Goal: Communication & Community: Answer question/provide support

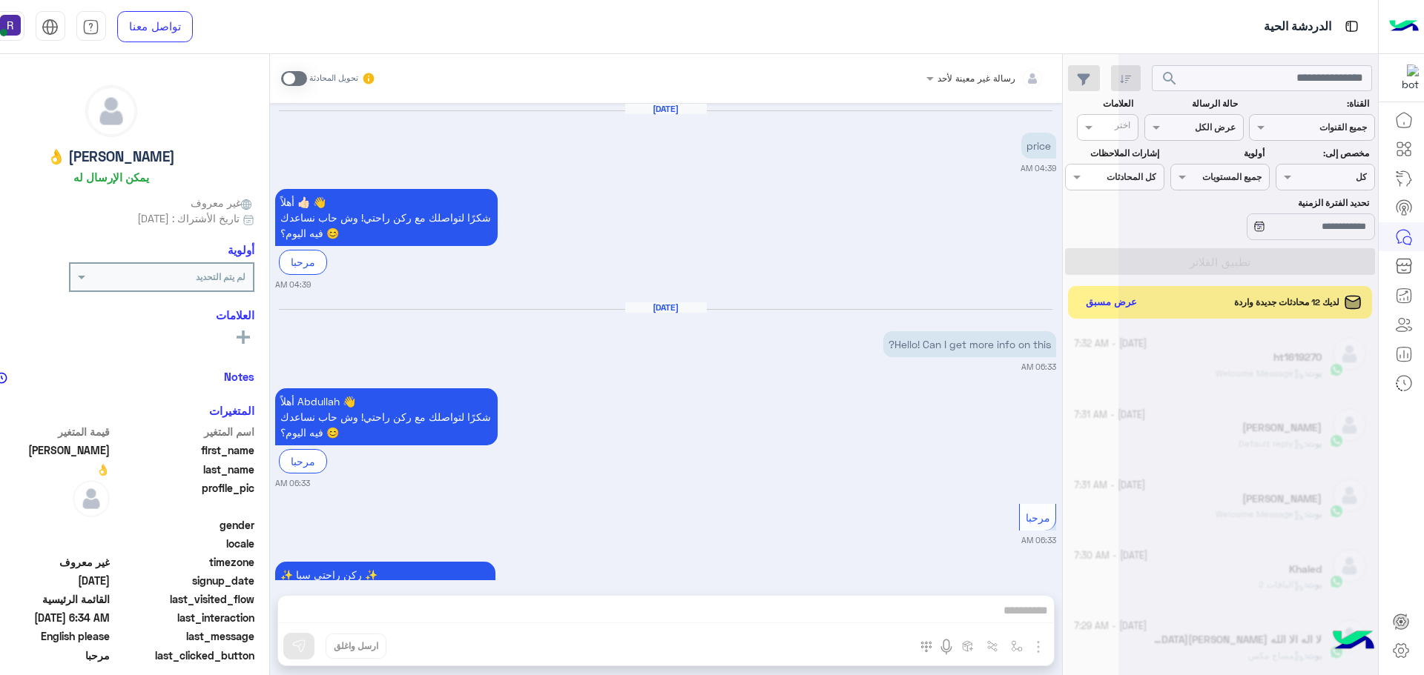
scroll to position [559, 0]
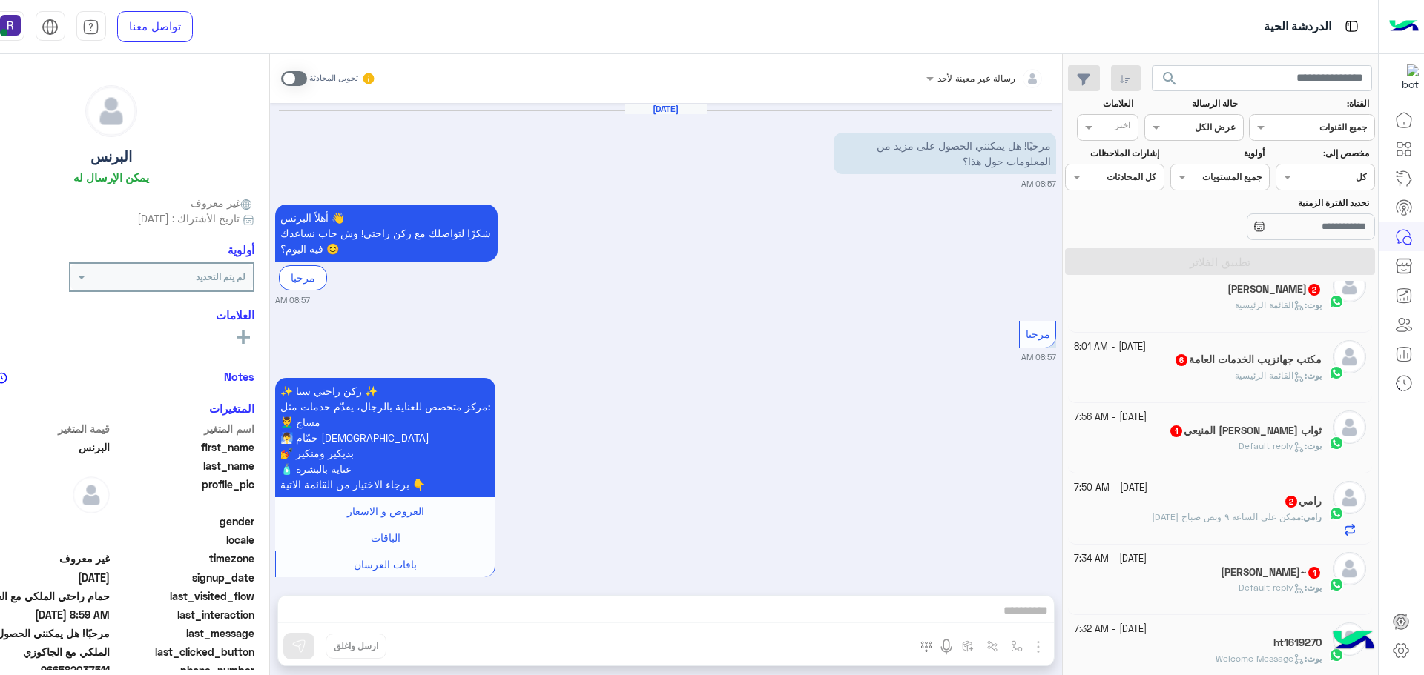
scroll to position [1645, 0]
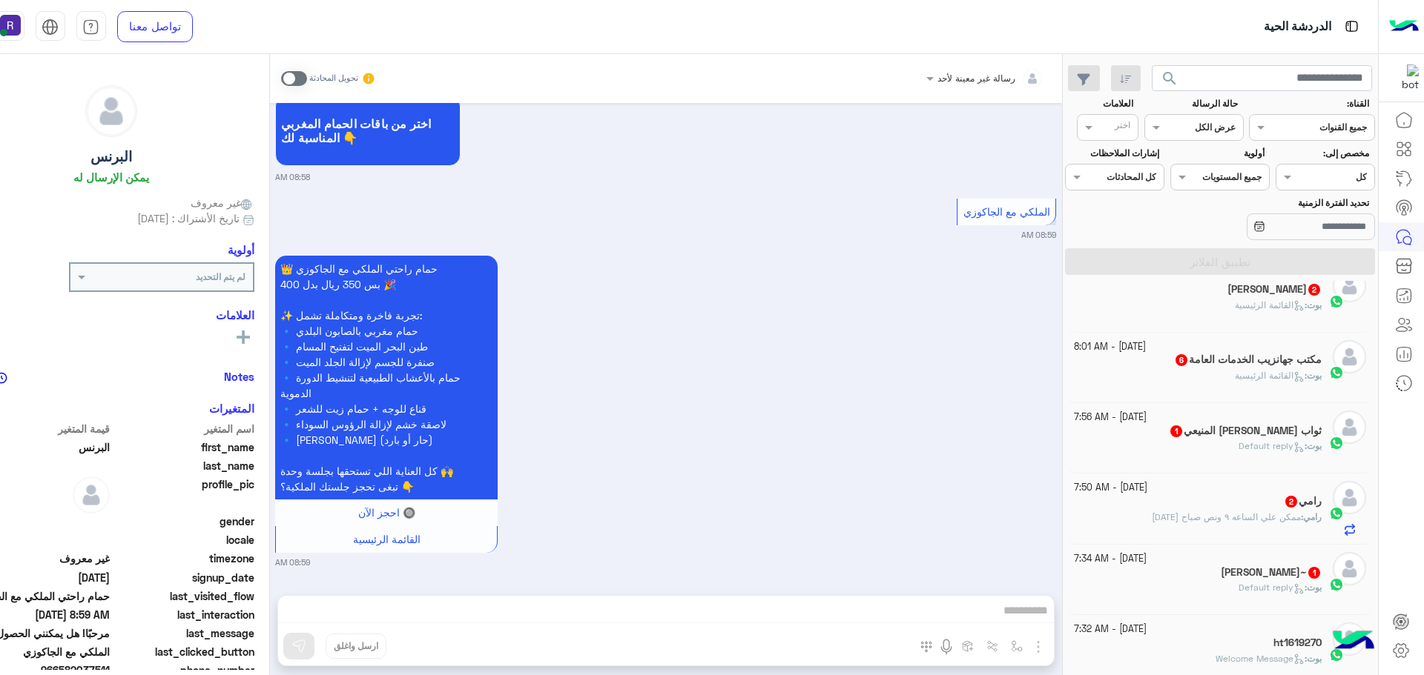
click at [1258, 303] on span "القائمة الرئيسية" at bounding box center [1270, 305] width 70 height 11
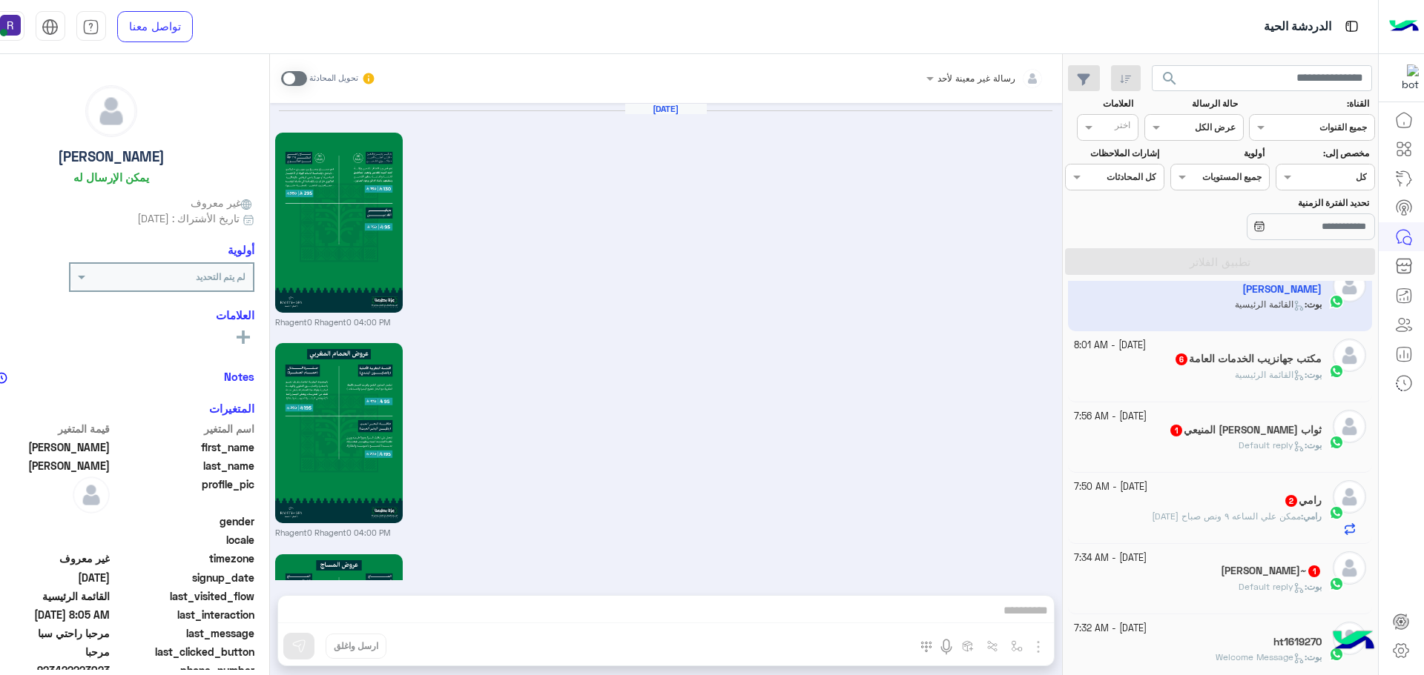
scroll to position [2041, 0]
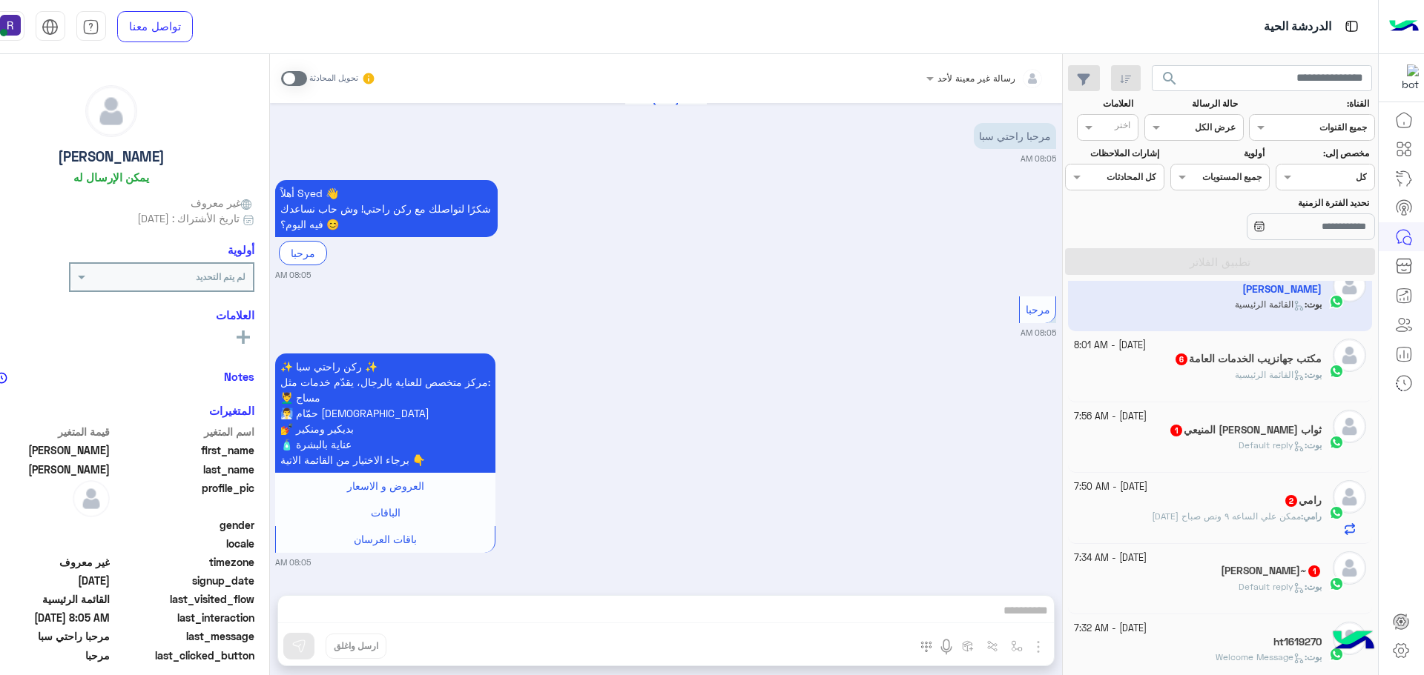
click at [1260, 369] on span "بوت : القائمة الرئيسية" at bounding box center [1278, 374] width 87 height 11
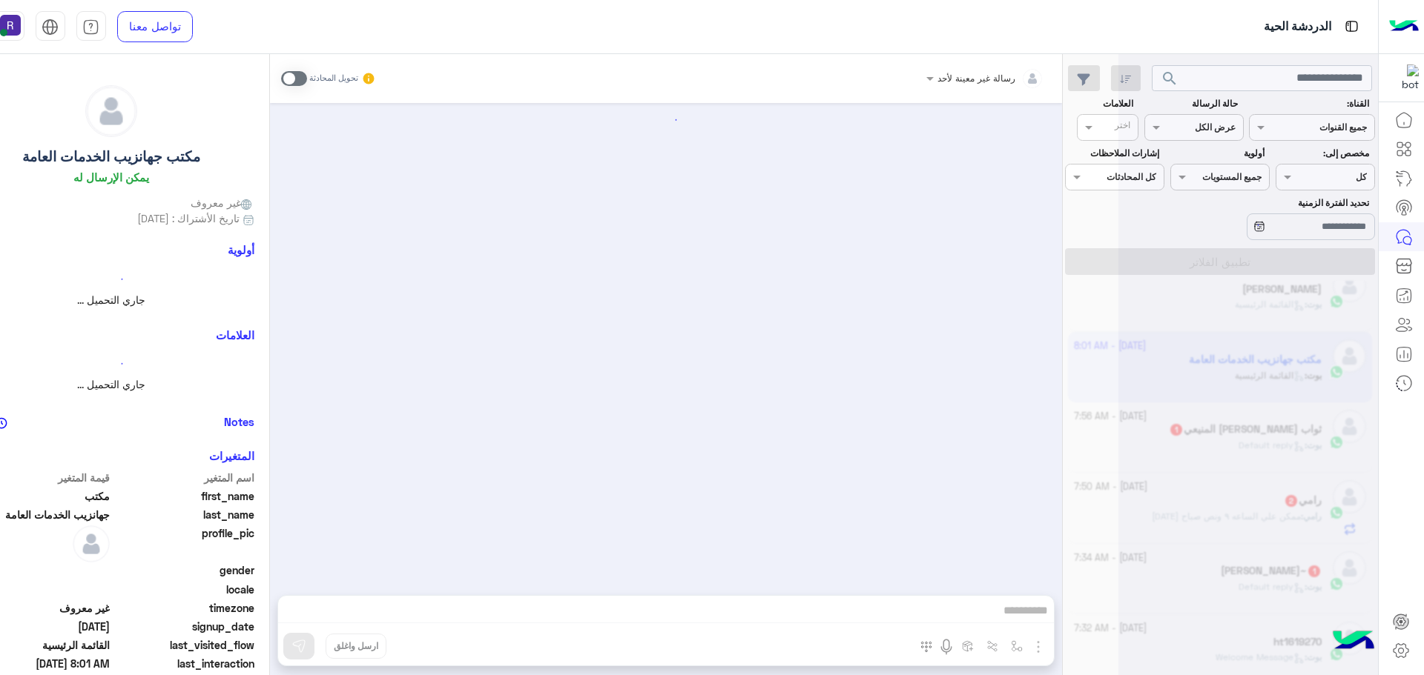
click at [1261, 417] on div at bounding box center [1248, 343] width 260 height 675
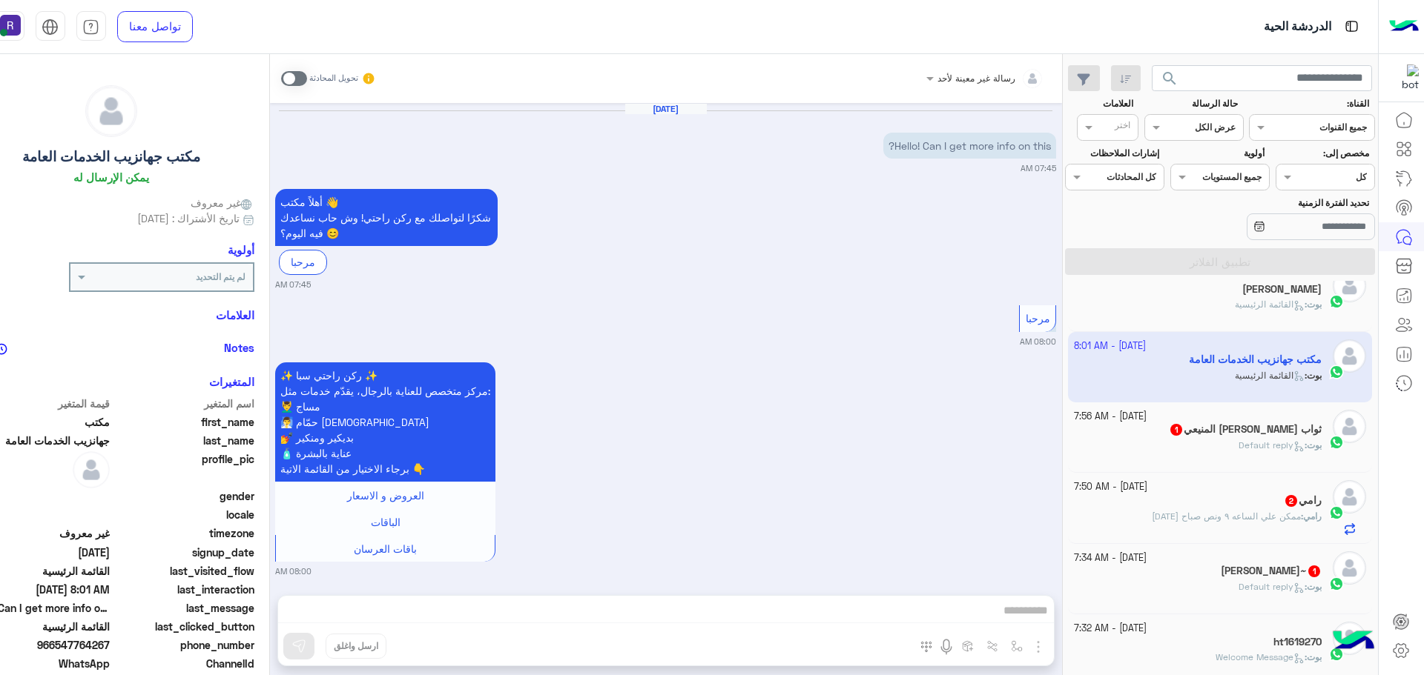
scroll to position [956, 0]
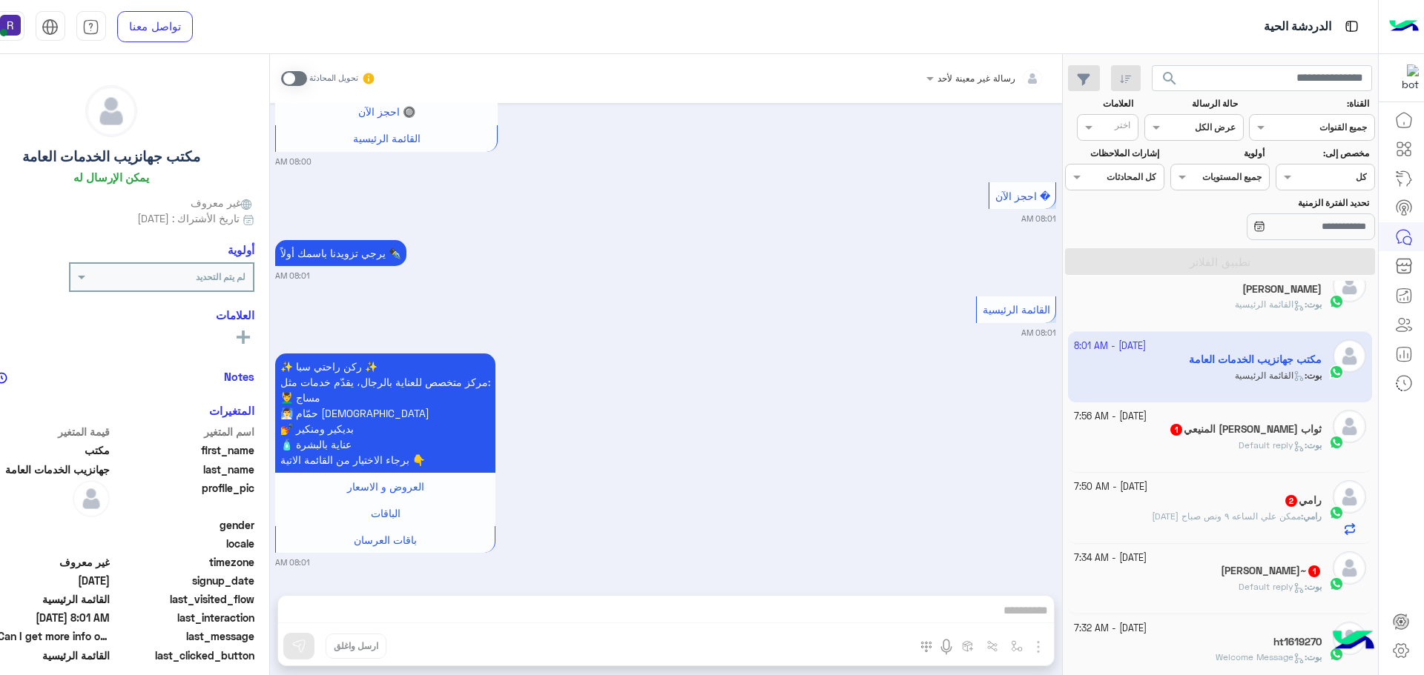
click at [1260, 422] on div "[DATE] - 7:56 AM" at bounding box center [1198, 417] width 248 height 14
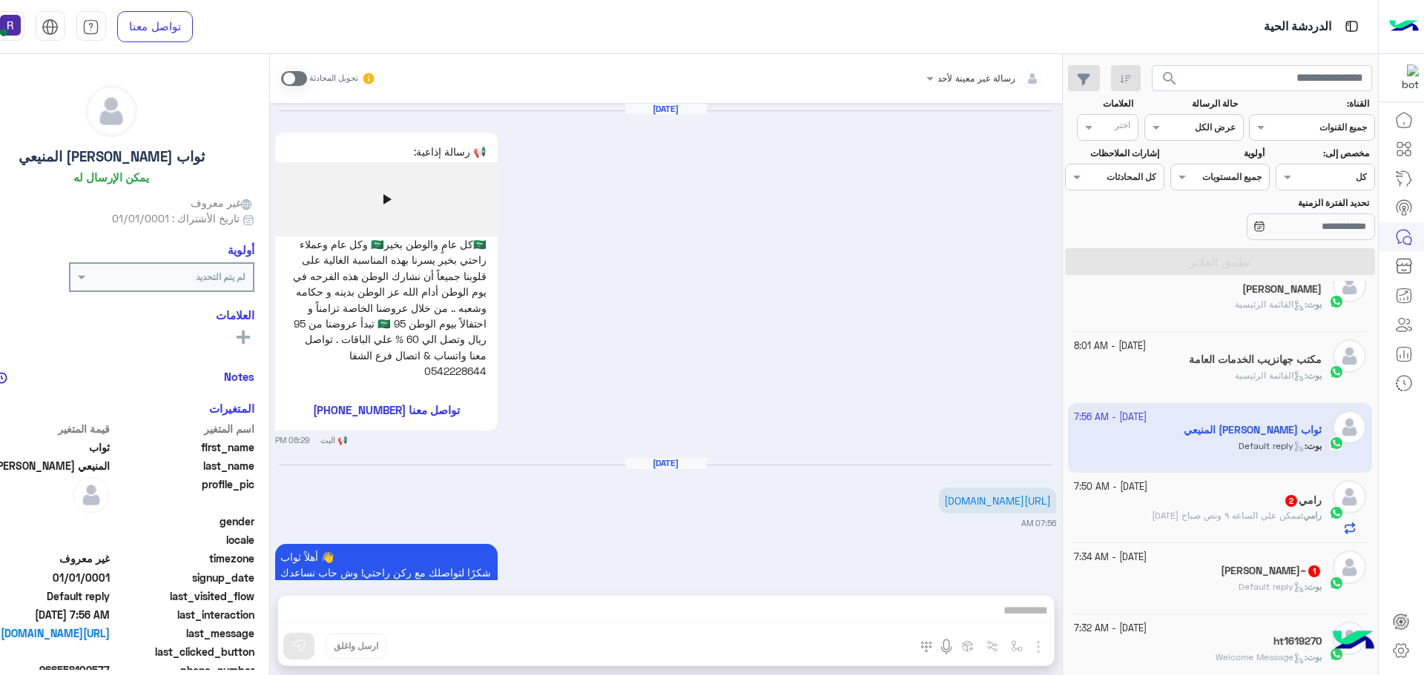
scroll to position [76, 0]
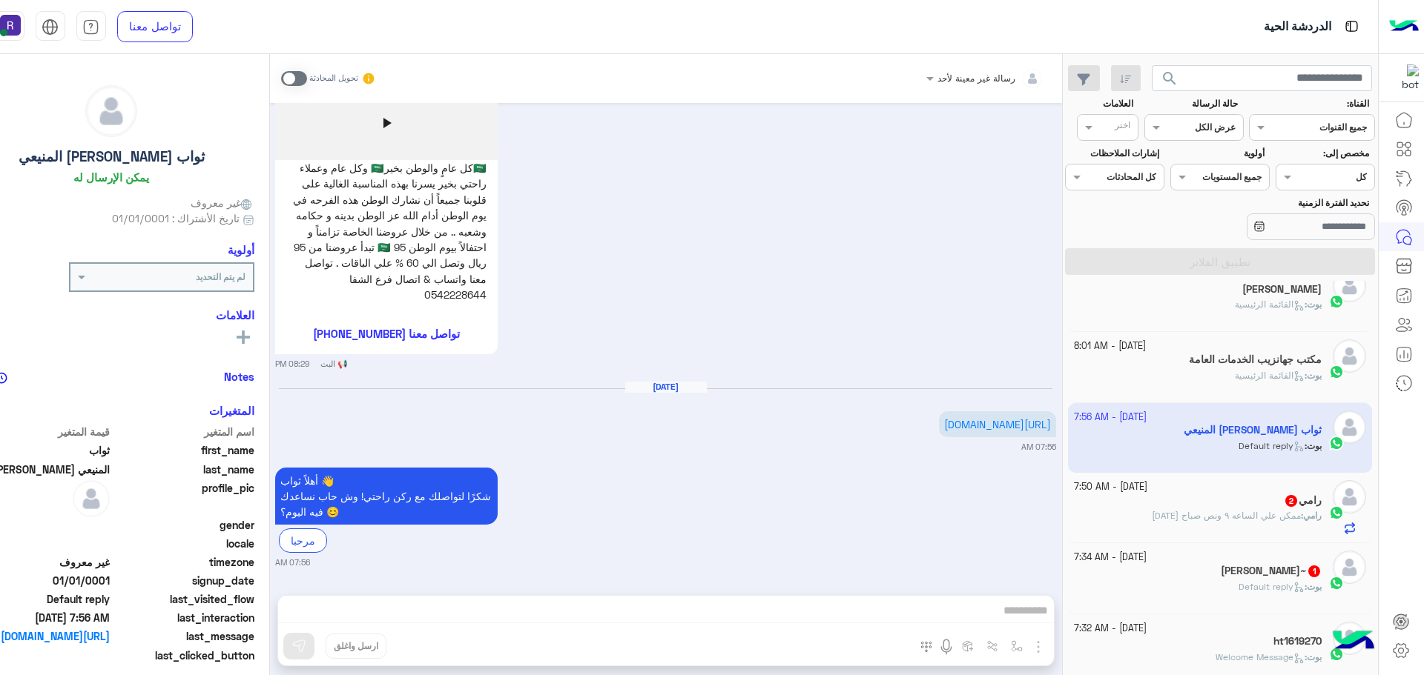
click at [1244, 505] on div "رامي 2" at bounding box center [1198, 503] width 248 height 16
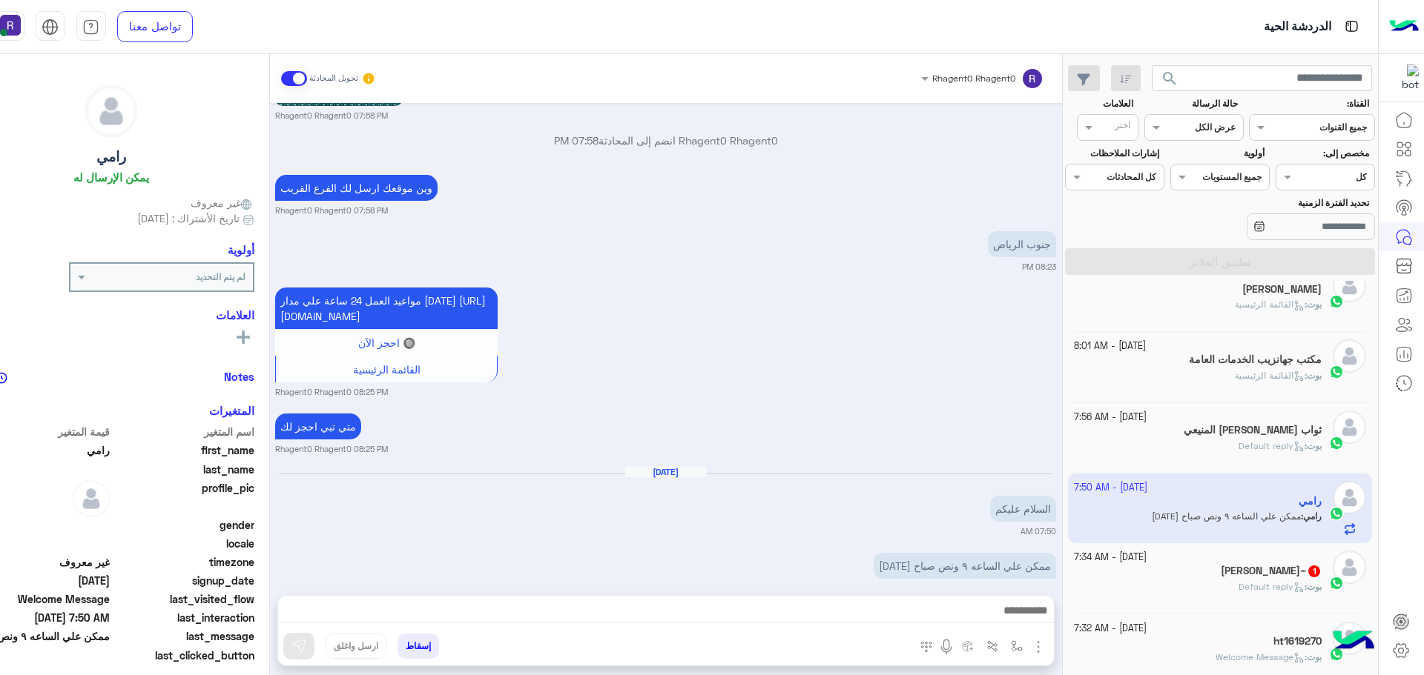
scroll to position [1950, 0]
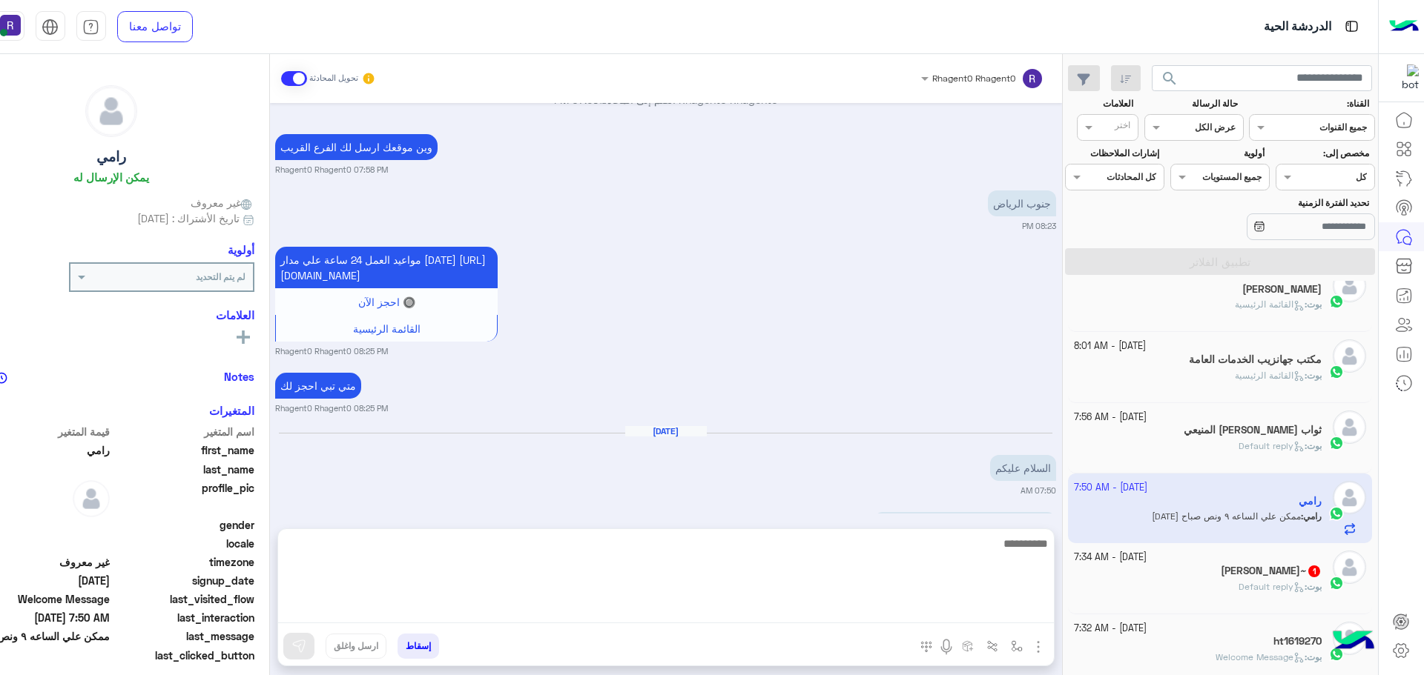
click at [1017, 607] on textarea at bounding box center [666, 579] width 776 height 89
type textarea "*"
type textarea "*******"
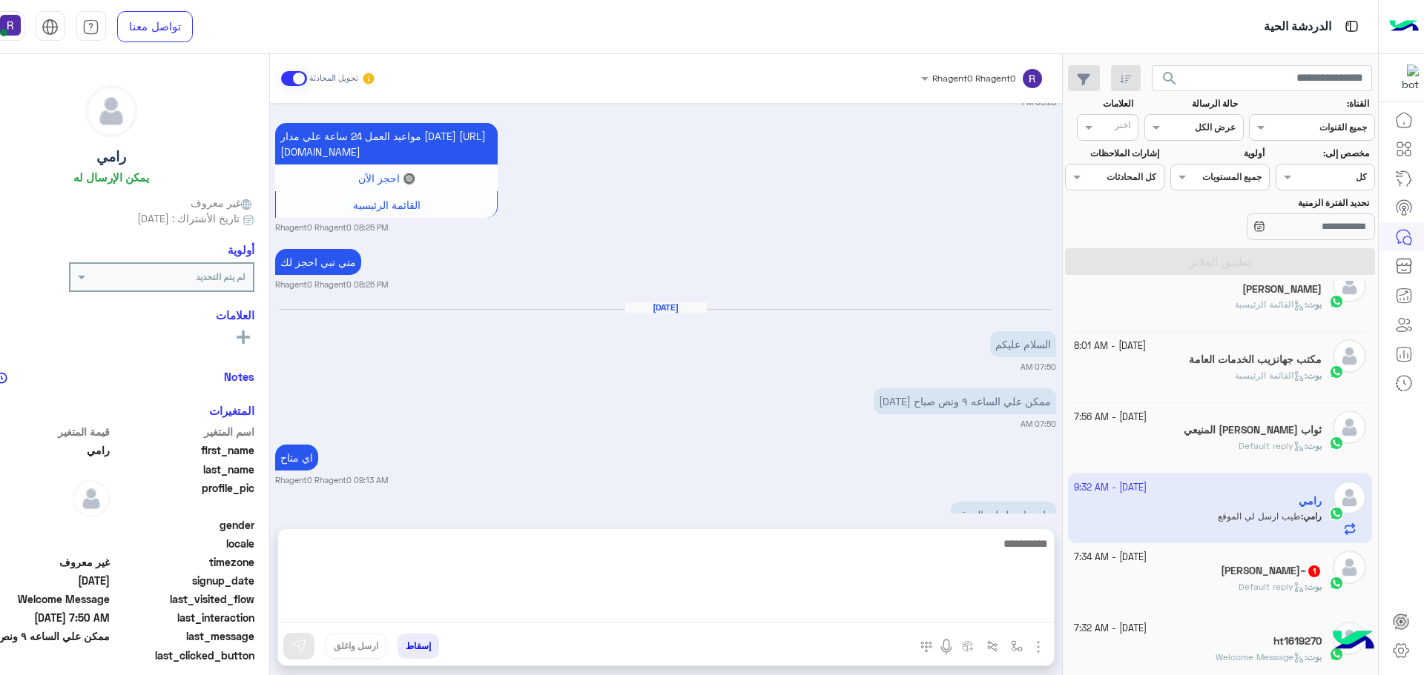
scroll to position [2074, 0]
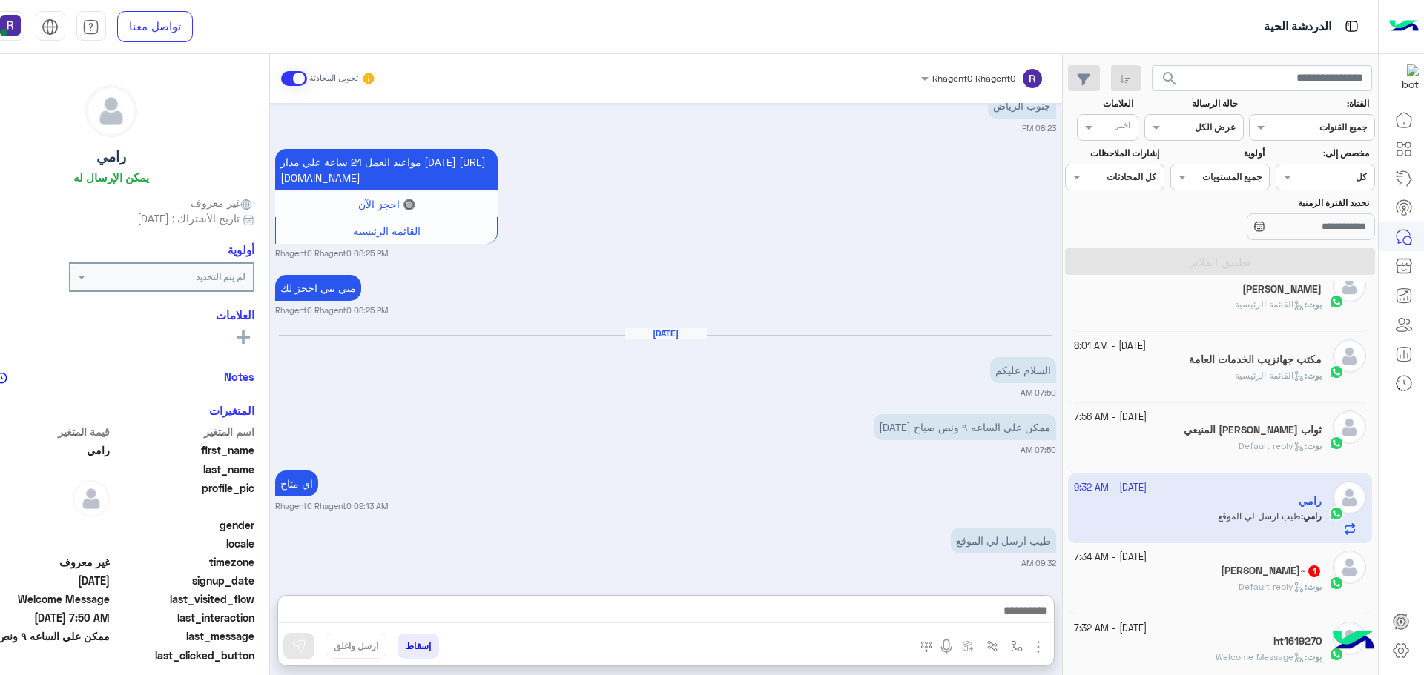
click at [1232, 561] on div "[DATE] - 7:34 AM" at bounding box center [1198, 558] width 248 height 14
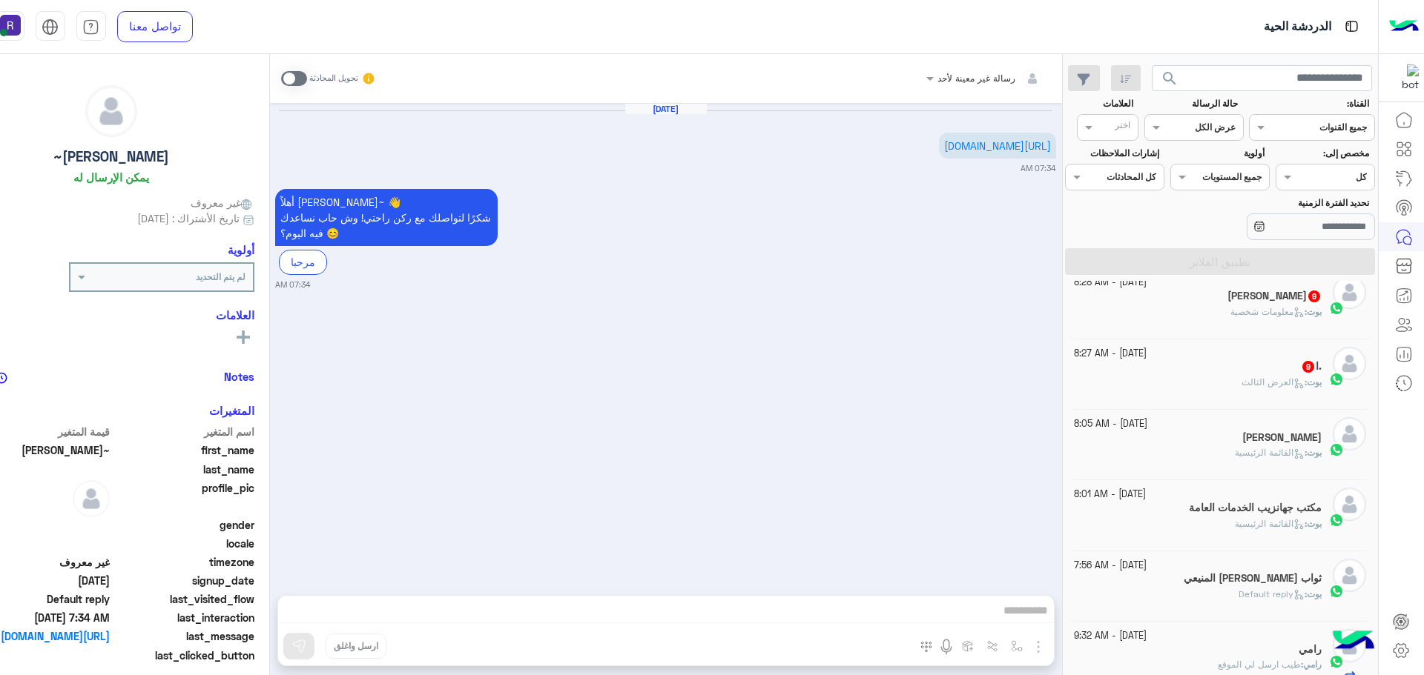
scroll to position [149, 0]
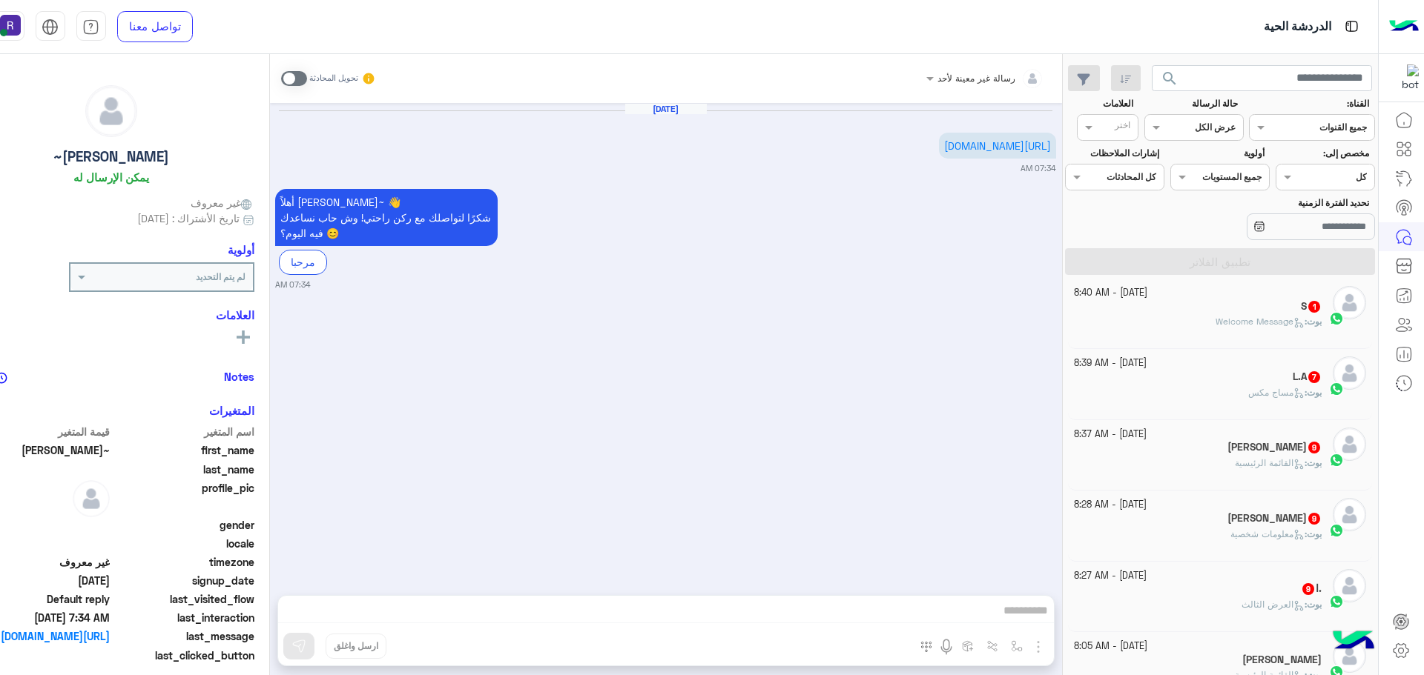
click at [1246, 589] on div ".ا 9" at bounding box center [1198, 591] width 248 height 16
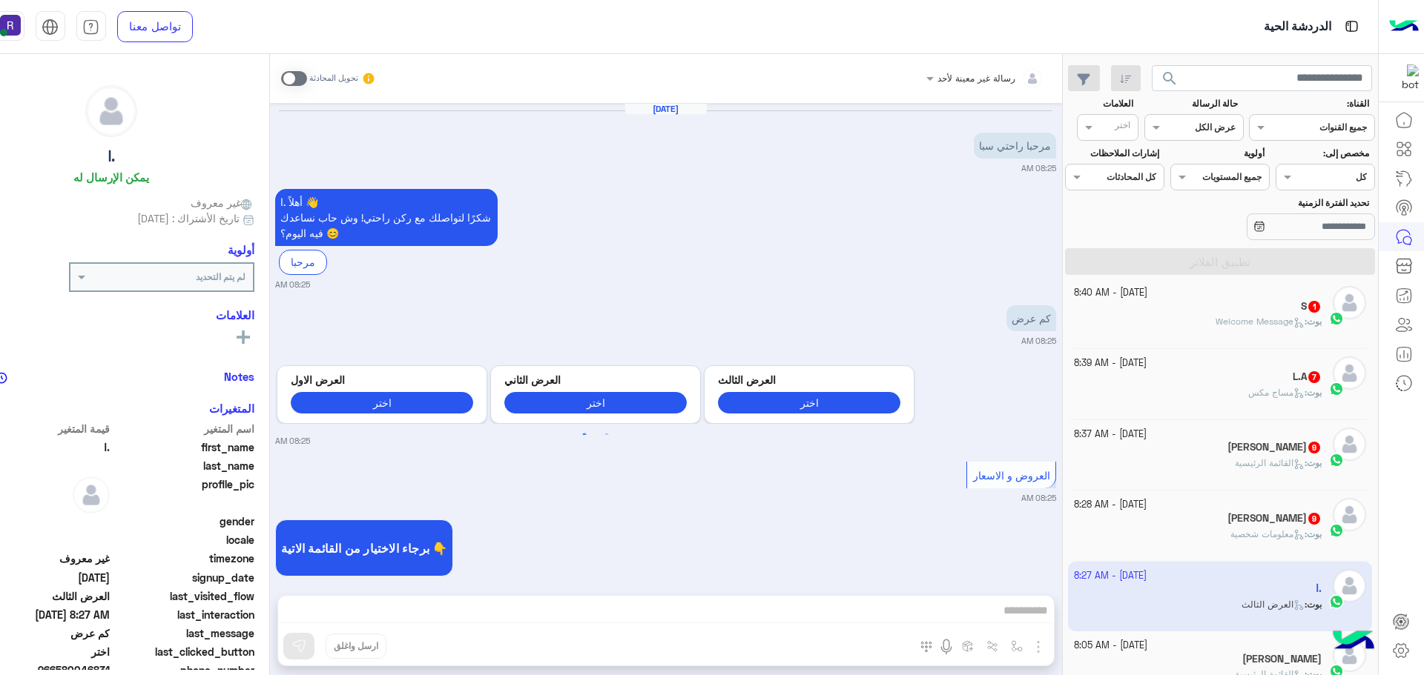
scroll to position [1977, 0]
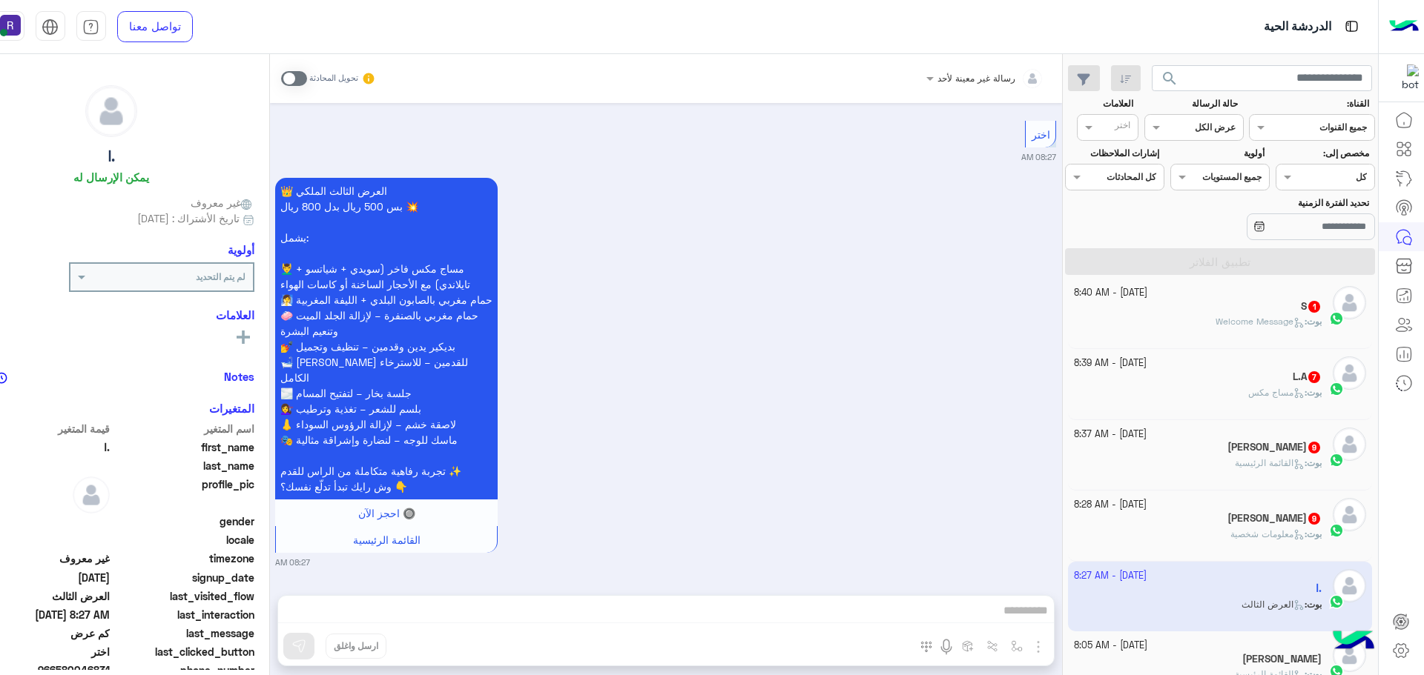
click at [1262, 537] on span "معلومات شخصية" at bounding box center [1267, 534] width 74 height 11
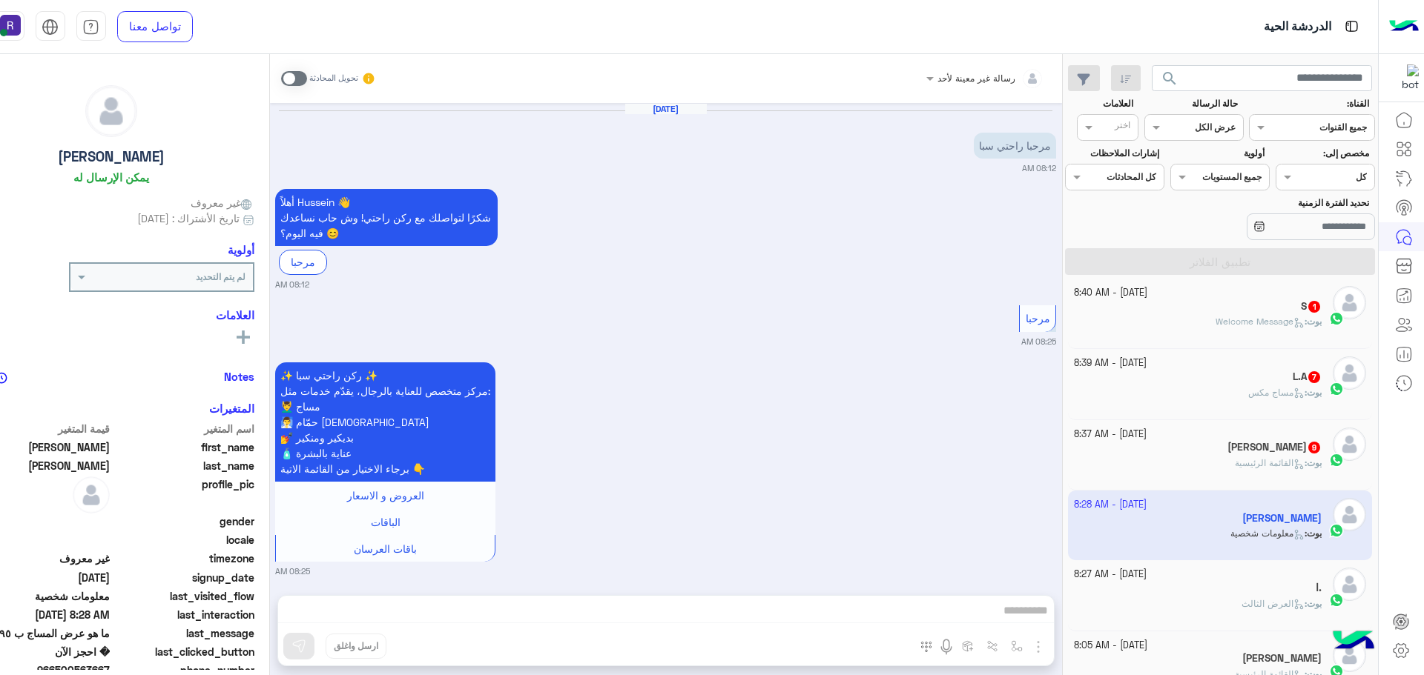
scroll to position [1491, 0]
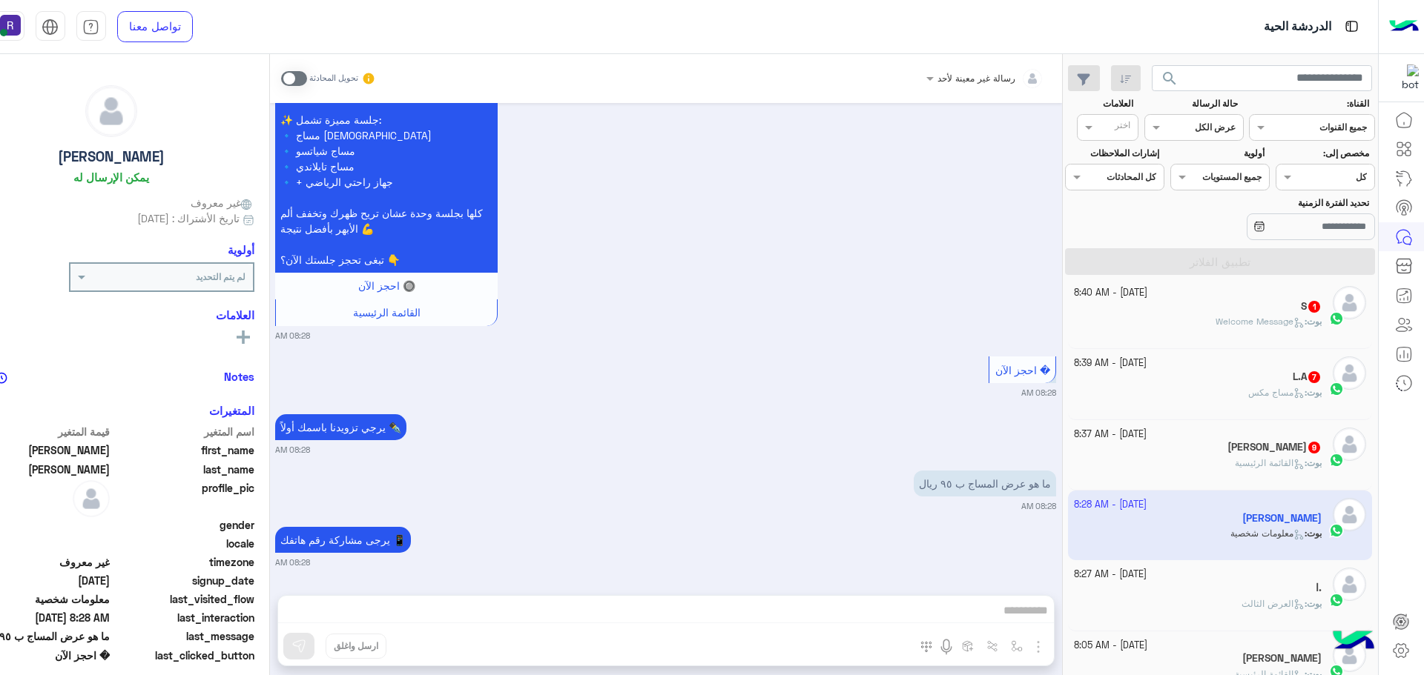
click at [1267, 442] on h5 "shereif nagy 9" at bounding box center [1274, 447] width 94 height 13
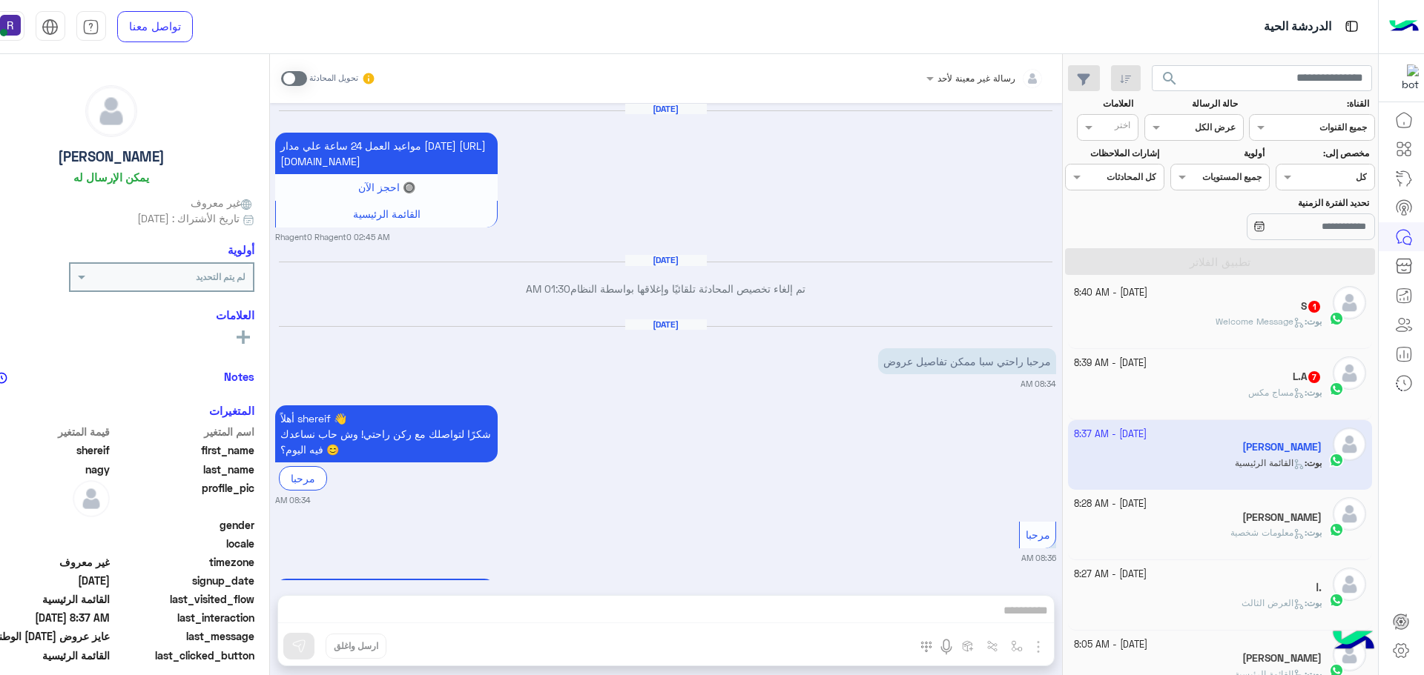
scroll to position [2249, 0]
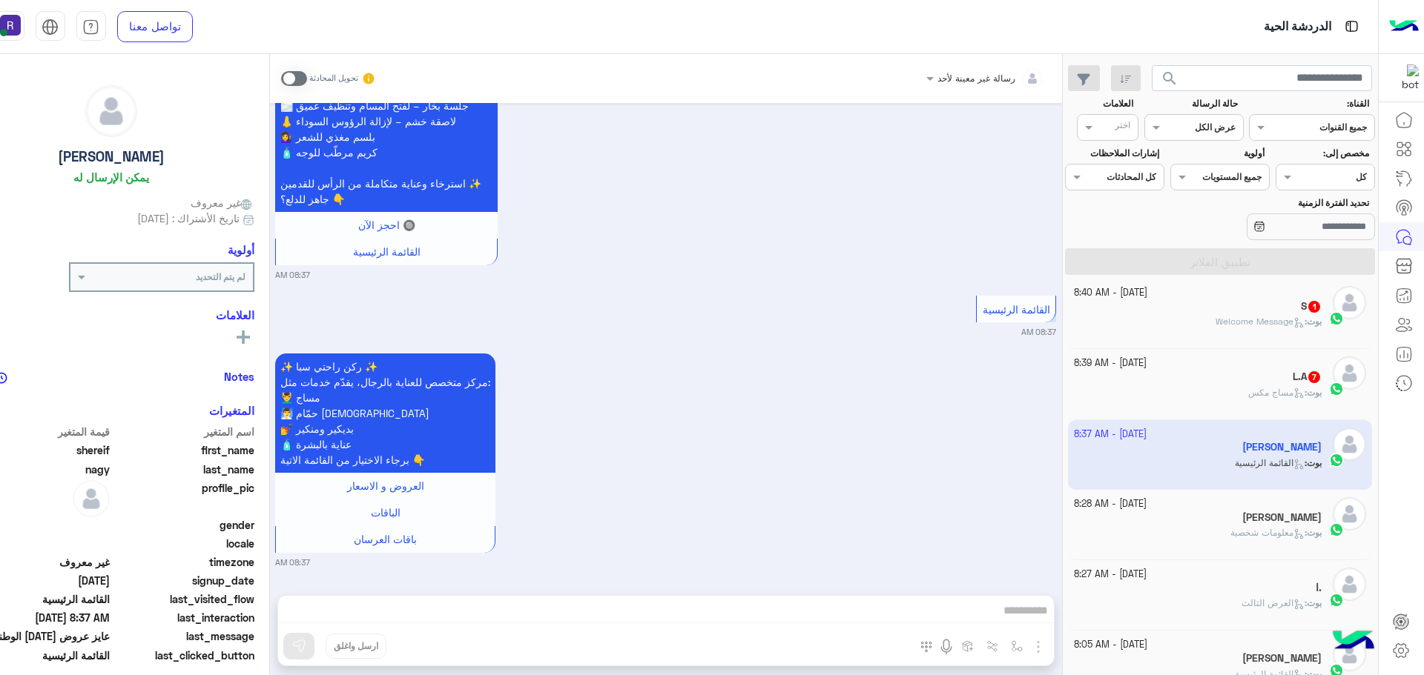
click at [1284, 380] on div "L.A 7" at bounding box center [1198, 379] width 248 height 16
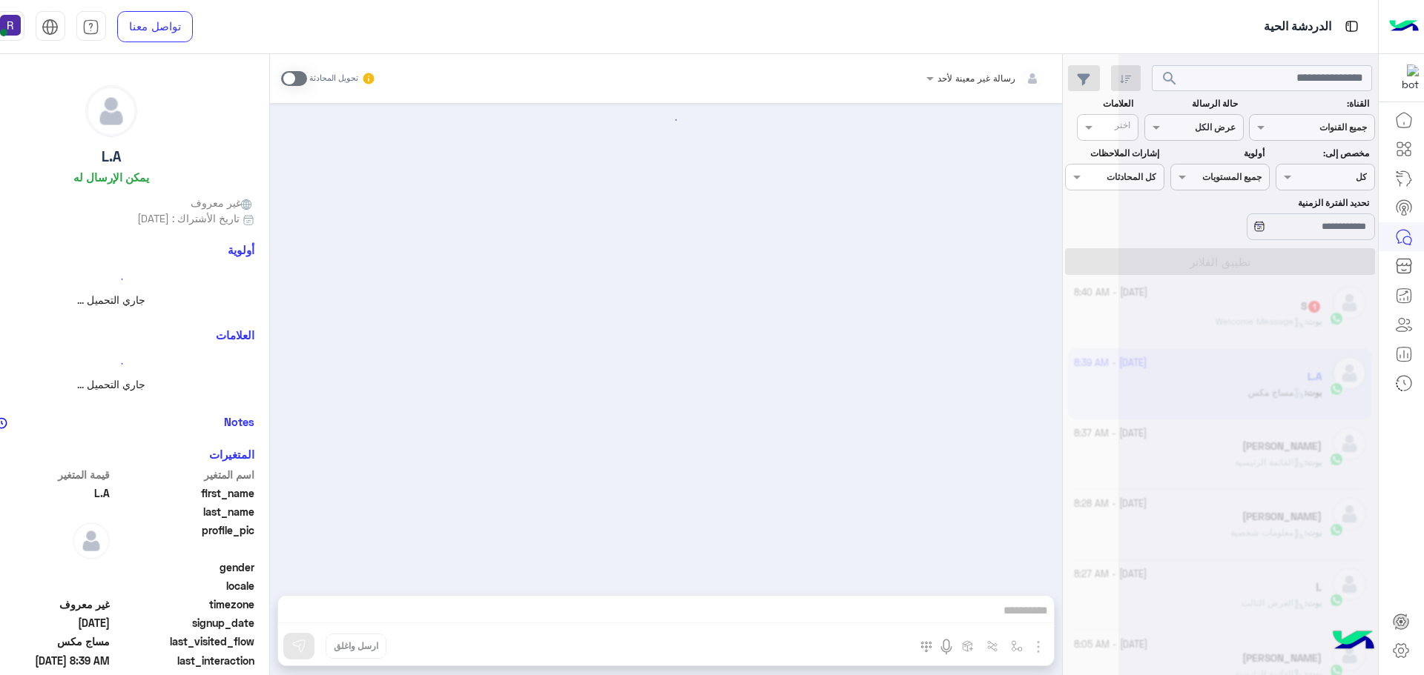
scroll to position [2360, 0]
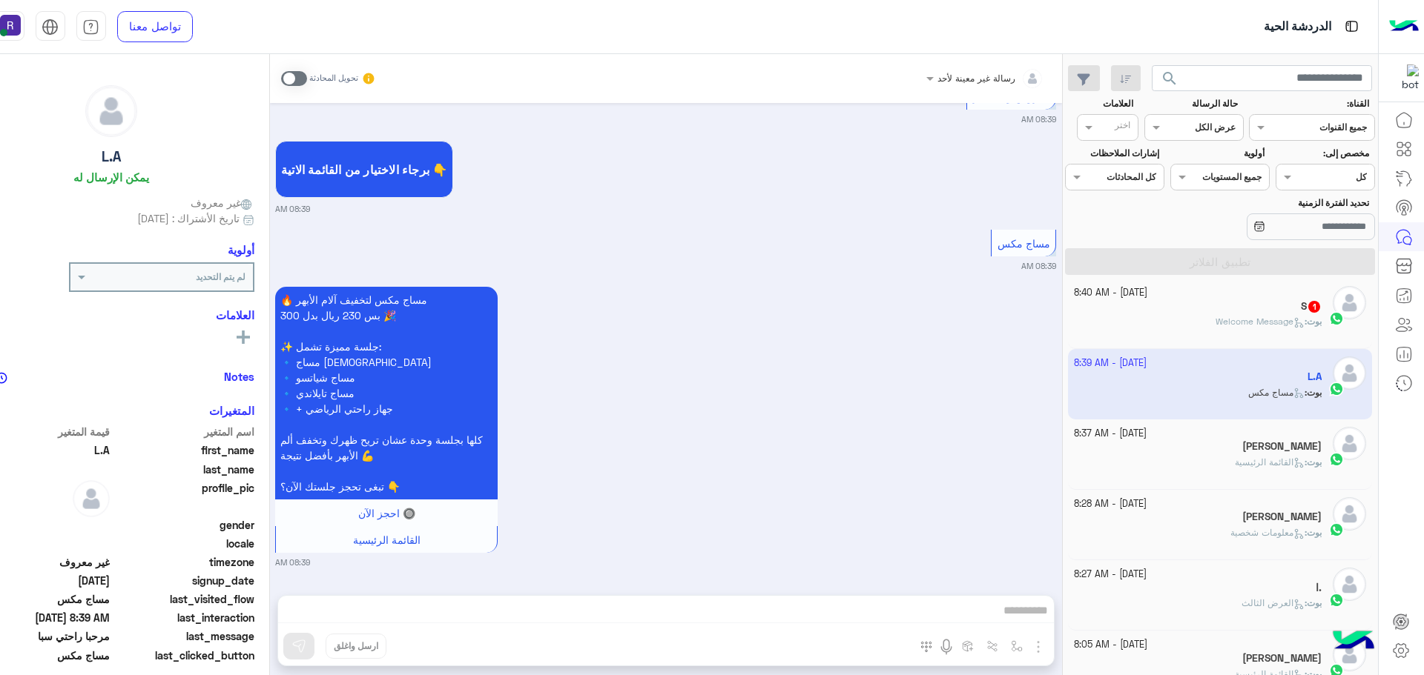
click at [1284, 338] on div "بوت : Welcome Message" at bounding box center [1198, 328] width 248 height 26
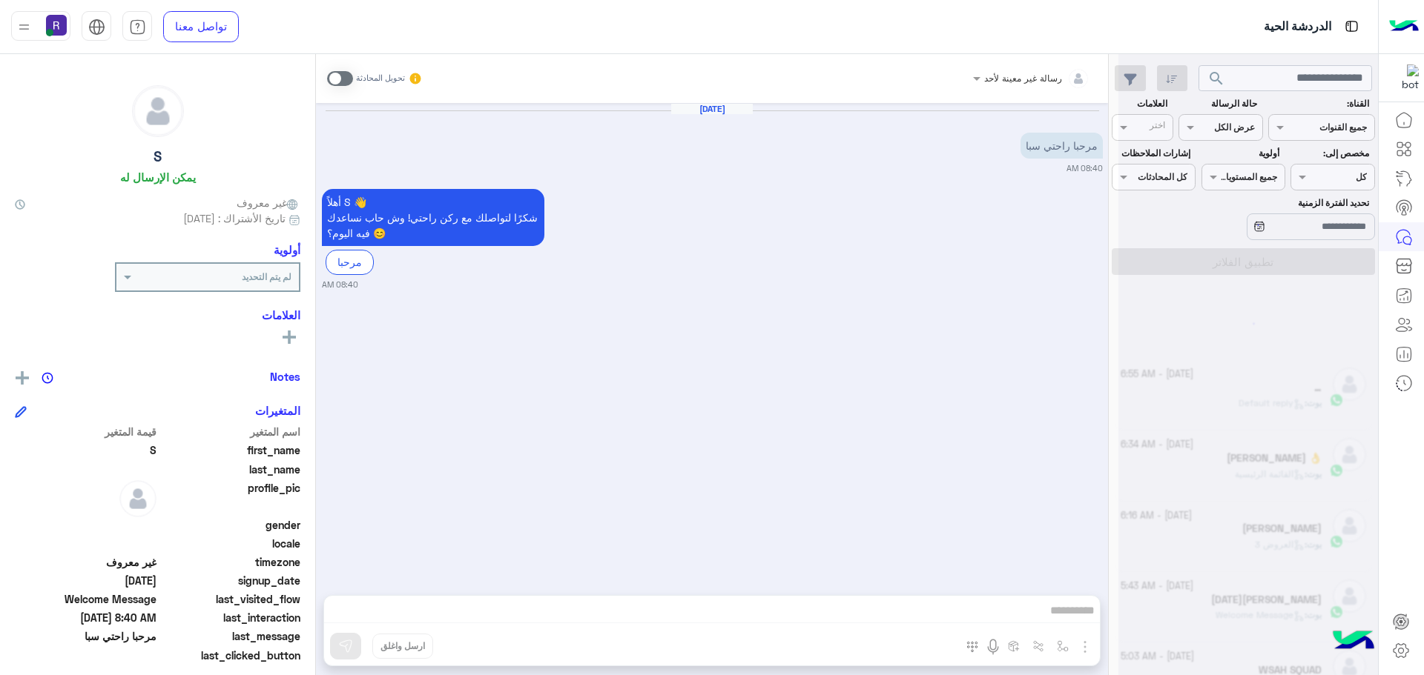
scroll to position [7, 0]
